Goal: Use online tool/utility: Use online tool/utility

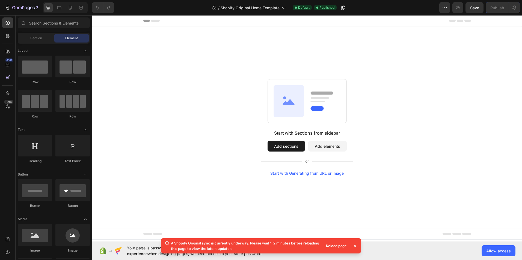
click at [354, 245] on icon at bounding box center [355, 246] width 2 height 2
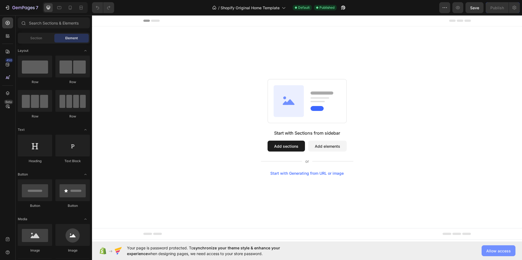
click at [502, 249] on span "Allow access" at bounding box center [498, 251] width 25 height 6
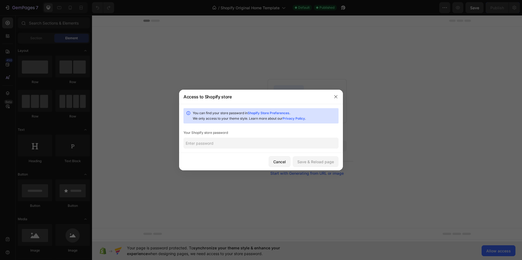
click at [225, 143] on input "text" at bounding box center [260, 143] width 155 height 11
click at [221, 139] on input "text" at bounding box center [260, 143] width 155 height 11
paste input "ViveticFormation2025!"
type input "ViveticFormation2025!"
click at [324, 160] on div "Save & Reload page" at bounding box center [315, 162] width 37 height 6
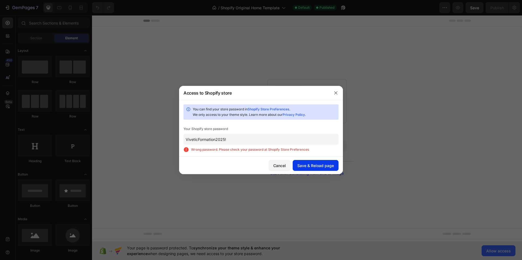
click at [297, 166] on button "Save & Reload page" at bounding box center [315, 165] width 46 height 11
click at [142, 194] on div at bounding box center [261, 130] width 522 height 260
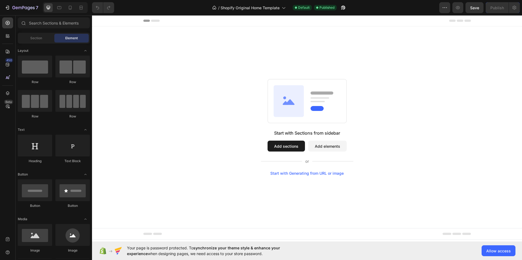
click at [156, 24] on div at bounding box center [306, 20] width 327 height 11
click at [298, 174] on div "Start with Generating from URL or image" at bounding box center [306, 173] width 73 height 4
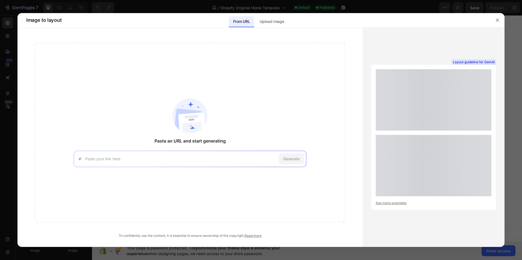
click at [279, 28] on div "Paste an URL and start generating Generate To confidently use the content, it i…" at bounding box center [189, 138] width 345 height 220
click at [282, 22] on p "Upload image" at bounding box center [271, 21] width 24 height 7
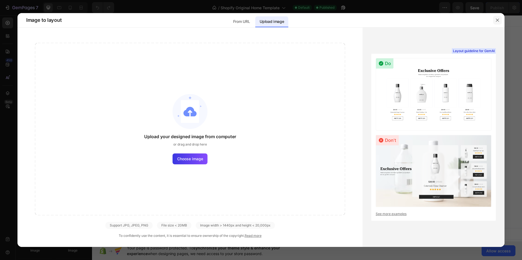
click at [495, 17] on button "button" at bounding box center [497, 20] width 9 height 9
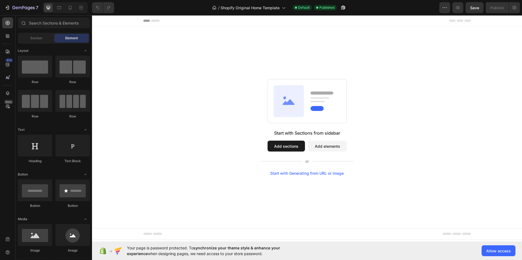
click at [315, 146] on button "Add elements" at bounding box center [327, 146] width 38 height 11
click at [304, 175] on div "Start with Generating from URL or image" at bounding box center [306, 173] width 73 height 4
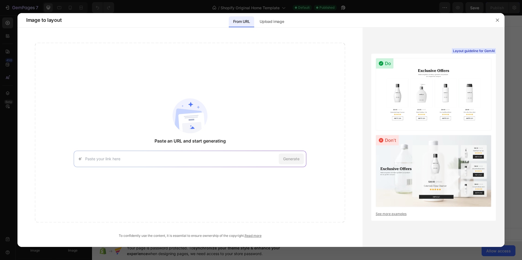
click at [421, 114] on img at bounding box center [433, 94] width 116 height 73
click at [394, 214] on link "See more examples" at bounding box center [433, 214] width 116 height 5
